Goal: Use online tool/utility: Utilize a website feature to perform a specific function

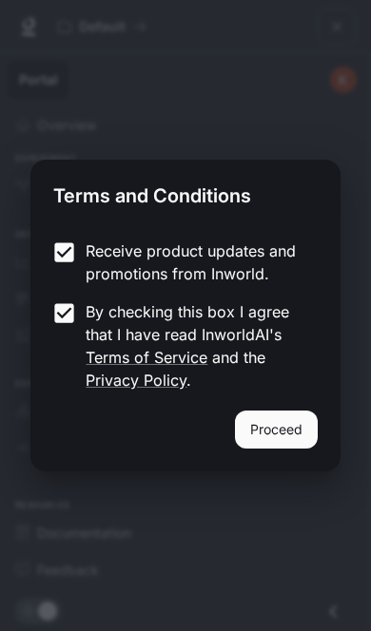
click at [281, 438] on button "Proceed" at bounding box center [276, 430] width 83 height 38
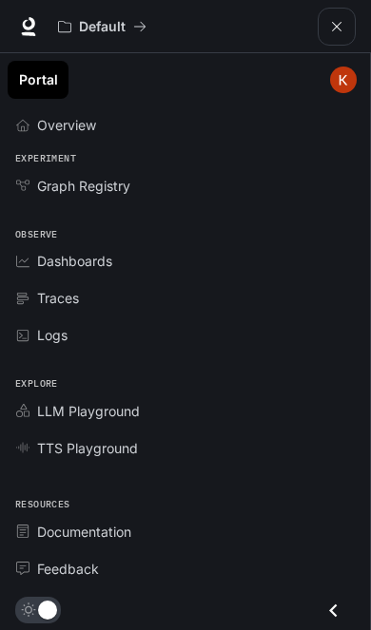
scroll to position [543, 0]
click at [204, 447] on div "TTS Playground" at bounding box center [195, 448] width 316 height 20
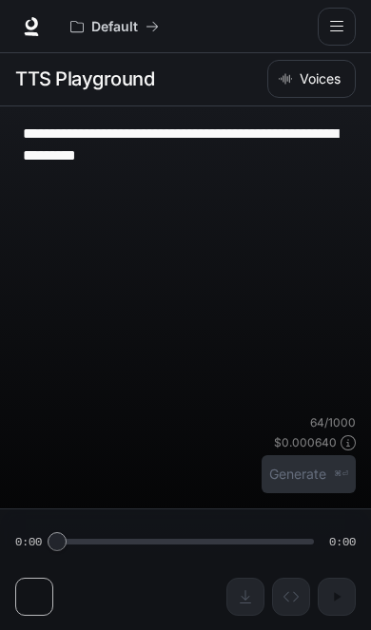
scroll to position [1, 0]
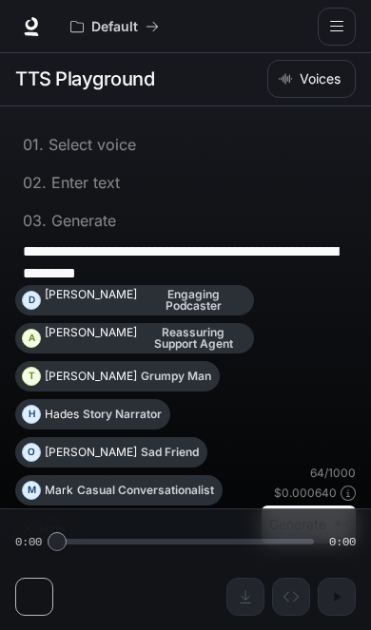
click at [258, 151] on div "0 1 . Select voice" at bounding box center [185, 144] width 325 height 15
click at [233, 148] on div "0 1 . Select voice" at bounding box center [185, 144] width 325 height 15
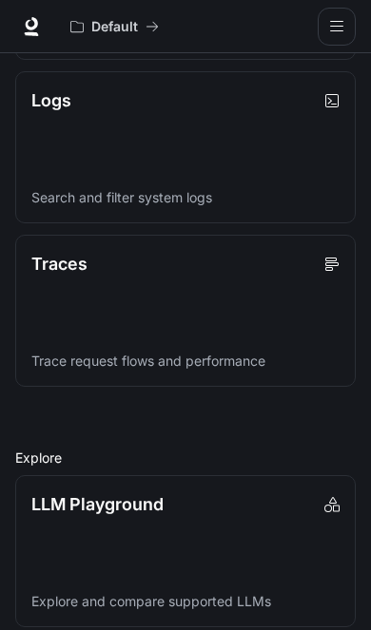
scroll to position [856, 0]
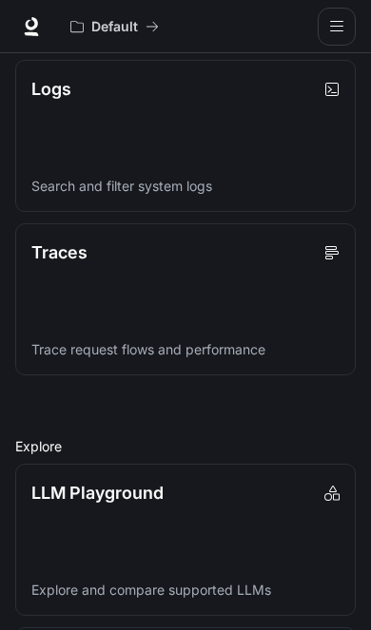
click at [215, 544] on link "LLM Playground Explore and compare supported LLMs" at bounding box center [185, 540] width 340 height 152
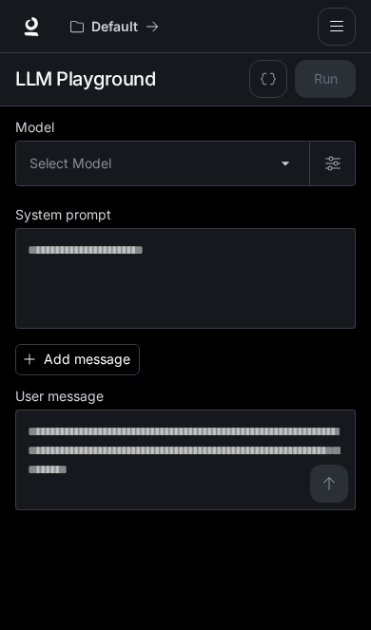
click at [269, 173] on body "Skip to main content Default Documentation Documentation Portal Overview Graph …" at bounding box center [185, 314] width 371 height 631
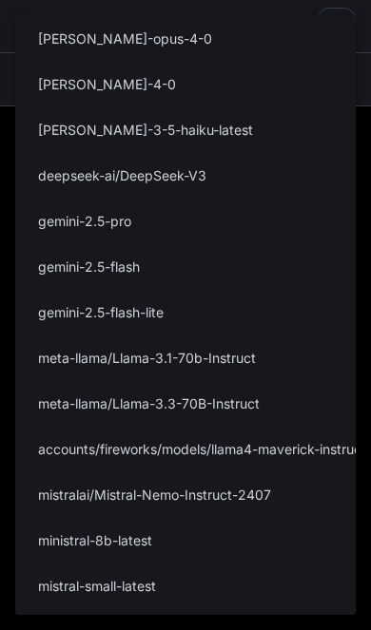
click at [324, 284] on li "gemini-2.5-flash" at bounding box center [185, 266] width 340 height 46
type input "**********"
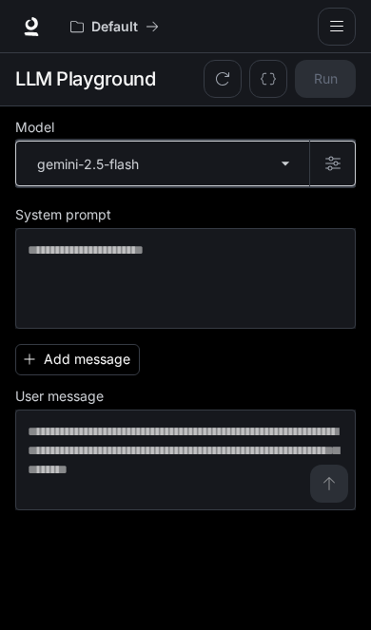
click at [334, 161] on icon "button" at bounding box center [332, 163] width 15 height 15
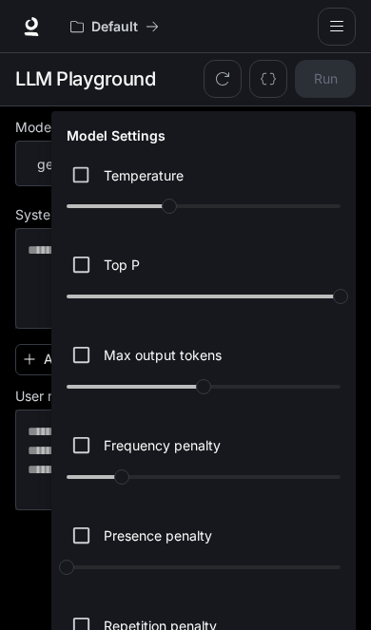
click at [30, 461] on div at bounding box center [185, 315] width 371 height 630
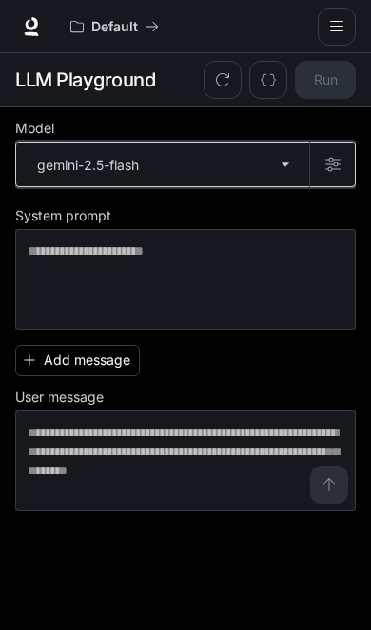
scroll to position [1, 0]
